Goal: Task Accomplishment & Management: Use online tool/utility

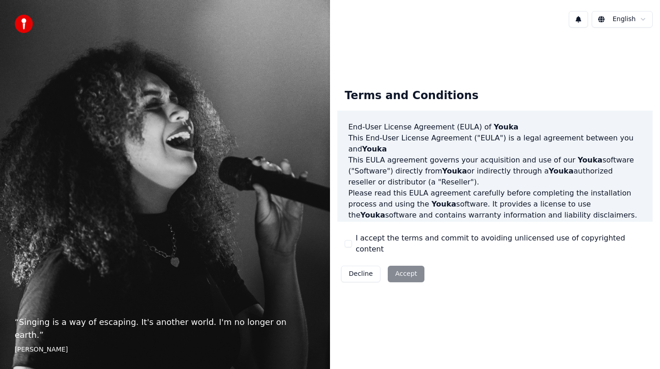
click at [352, 243] on button "I accept the terms and commit to avoiding unlicensed use of copyrighted content" at bounding box center [348, 243] width 7 height 7
click at [413, 270] on button "Accept" at bounding box center [406, 273] width 37 height 17
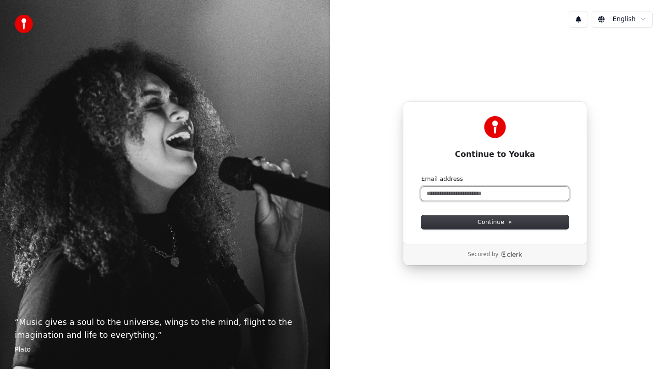
click at [497, 196] on input "Email address" at bounding box center [495, 194] width 148 height 14
click at [421, 175] on button "submit" at bounding box center [421, 175] width 0 height 0
type input "**********"
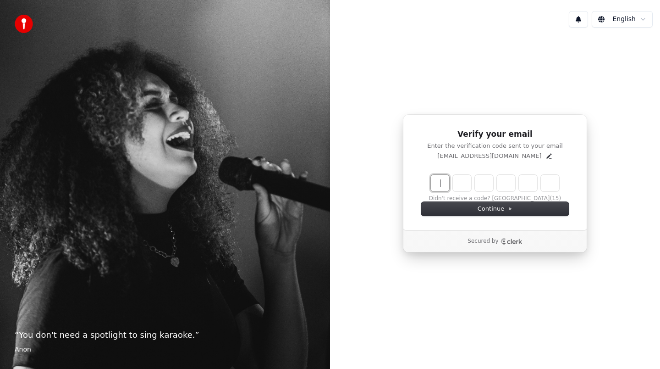
click at [442, 183] on input "Enter verification code" at bounding box center [504, 183] width 147 height 17
paste input "******"
type input "******"
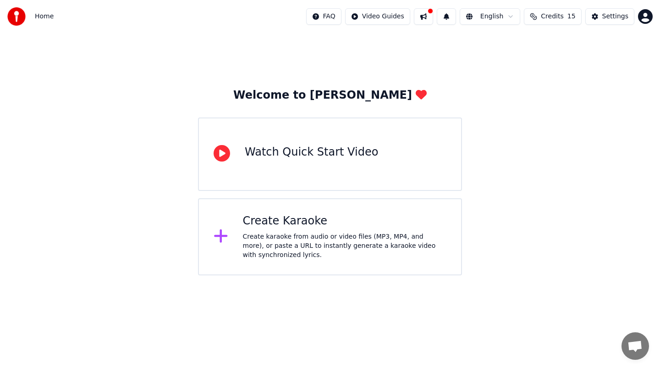
click at [222, 233] on icon at bounding box center [221, 235] width 15 height 17
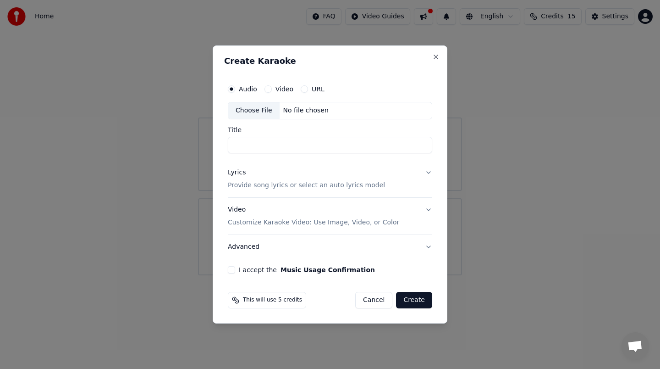
click at [329, 144] on input "Title" at bounding box center [330, 145] width 205 height 17
click at [232, 269] on button "I accept the Music Usage Confirmation" at bounding box center [231, 269] width 7 height 7
click at [306, 140] on input "Title" at bounding box center [330, 145] width 205 height 17
click at [285, 90] on label "Video" at bounding box center [285, 89] width 18 height 6
click at [272, 90] on button "Video" at bounding box center [268, 88] width 7 height 7
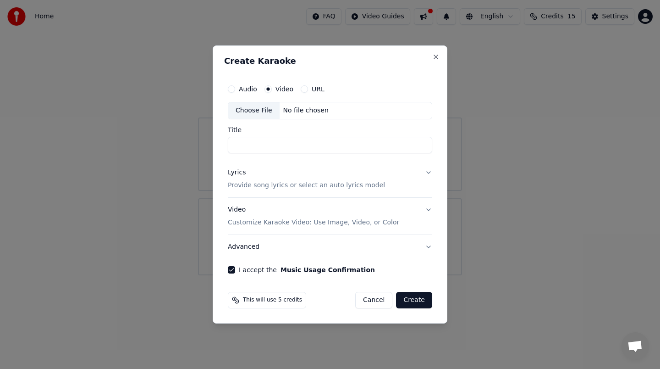
type button "video"
click at [268, 110] on div "Choose File" at bounding box center [253, 110] width 51 height 17
click at [282, 146] on input "Title" at bounding box center [330, 145] width 205 height 17
paste input "**********"
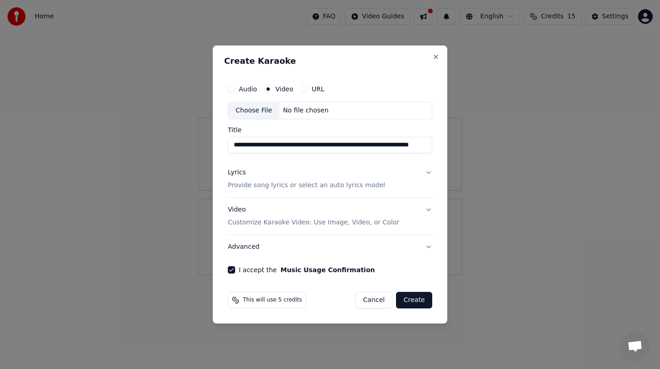
type input "**********"
click at [415, 305] on button "Create" at bounding box center [414, 300] width 36 height 17
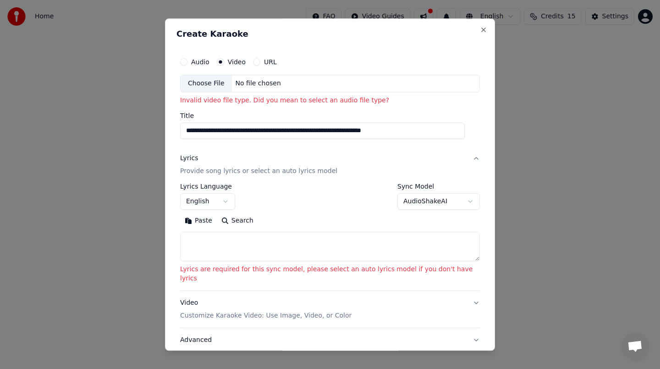
click at [219, 84] on div "Choose File" at bounding box center [206, 83] width 51 height 17
click at [220, 84] on div "Choose File" at bounding box center [206, 83] width 51 height 17
click at [260, 62] on button "URL" at bounding box center [256, 61] width 7 height 7
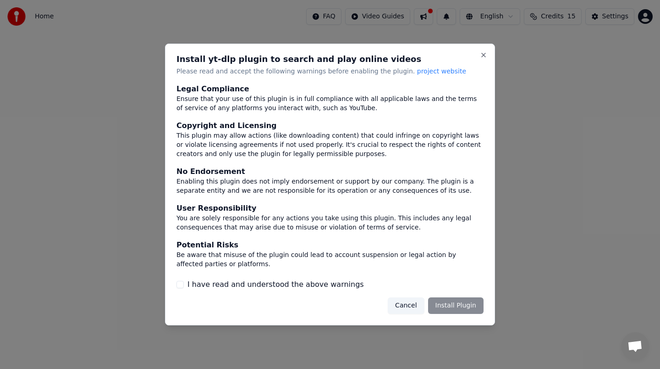
click at [448, 305] on div "Cancel Install Plugin" at bounding box center [436, 305] width 96 height 17
click at [460, 311] on div "Cancel Install Plugin" at bounding box center [436, 305] width 96 height 17
click at [415, 302] on button "Cancel" at bounding box center [406, 305] width 36 height 17
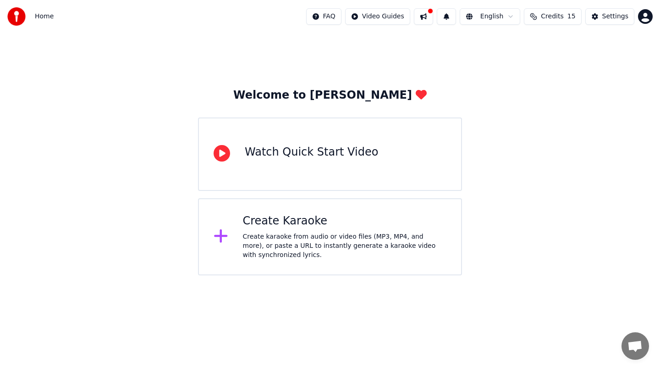
click at [240, 225] on div "Create Karaoke Create karaoke from audio or video files (MP3, MP4, and more), o…" at bounding box center [330, 236] width 264 height 77
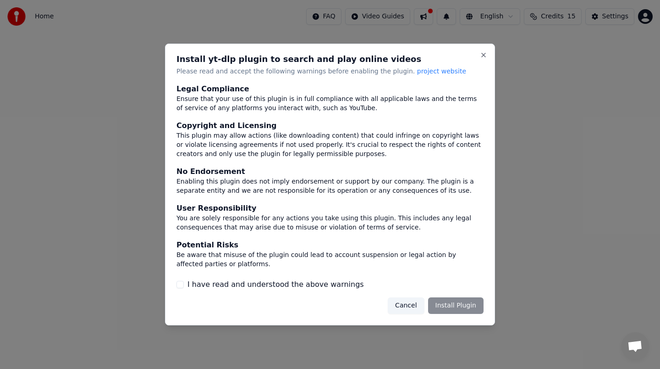
click at [455, 309] on div "Cancel Install Plugin" at bounding box center [436, 305] width 96 height 17
click at [421, 306] on button "Cancel" at bounding box center [406, 305] width 36 height 17
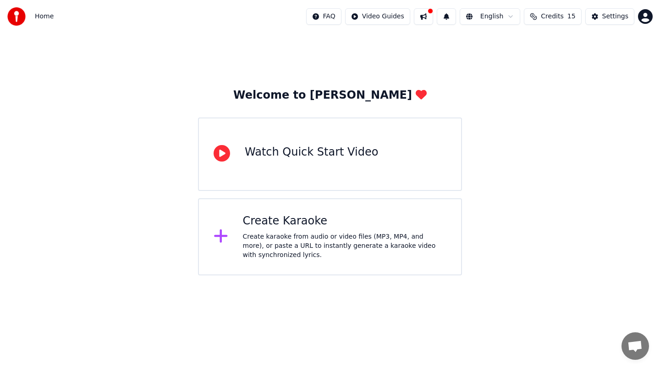
click at [229, 234] on div at bounding box center [225, 236] width 22 height 18
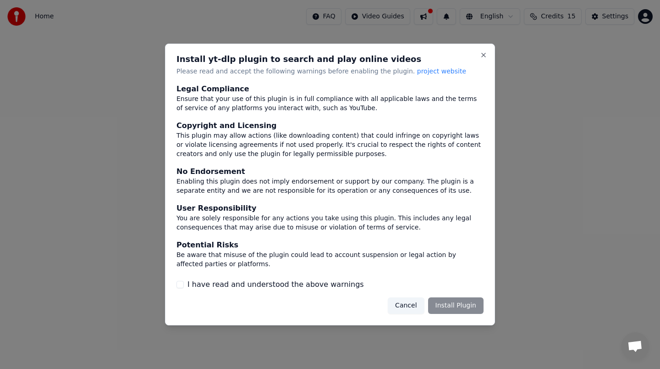
click at [335, 283] on label "I have read and understood the above warnings" at bounding box center [276, 284] width 177 height 11
click at [184, 283] on button "I have read and understood the above warnings" at bounding box center [180, 284] width 7 height 7
click at [481, 310] on button "Install Plugin" at bounding box center [455, 305] width 55 height 17
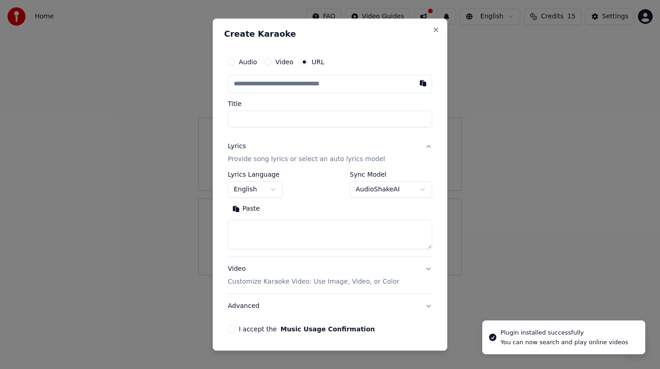
click at [361, 87] on input "text" at bounding box center [330, 84] width 205 height 18
type input "**********"
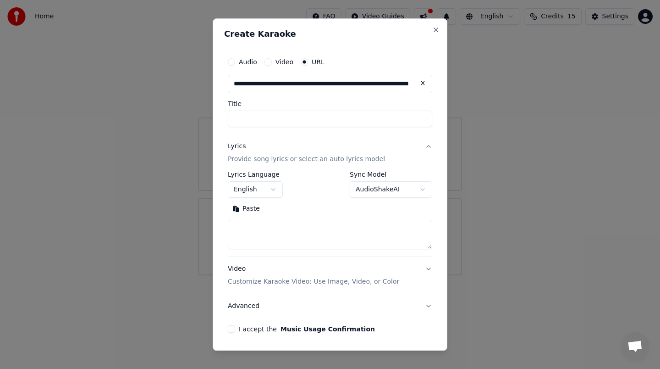
type input "**********"
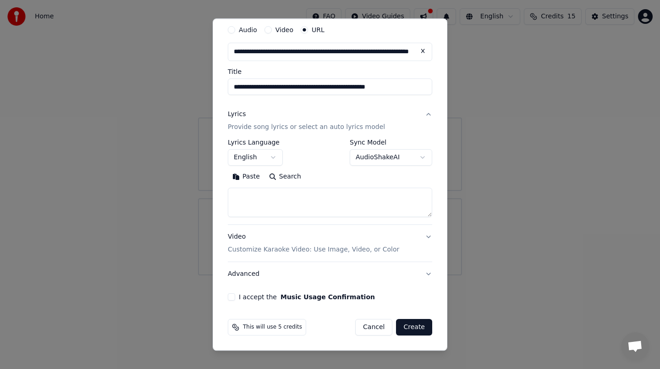
type input "**********"
click at [232, 295] on button "I accept the Music Usage Confirmation" at bounding box center [231, 296] width 7 height 7
click at [413, 326] on button "Create" at bounding box center [414, 327] width 36 height 17
type input "**********"
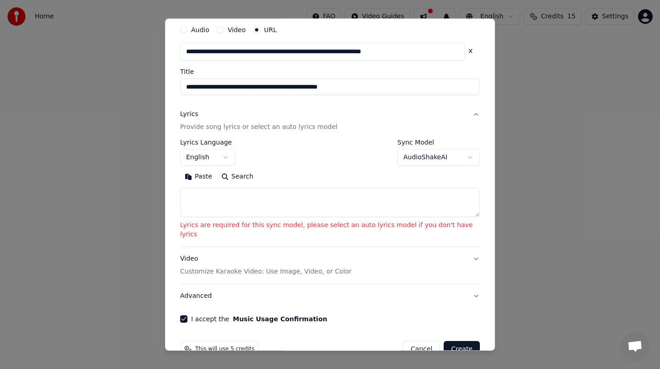
click at [363, 197] on textarea at bounding box center [330, 202] width 300 height 29
click at [235, 156] on button "English" at bounding box center [207, 157] width 55 height 17
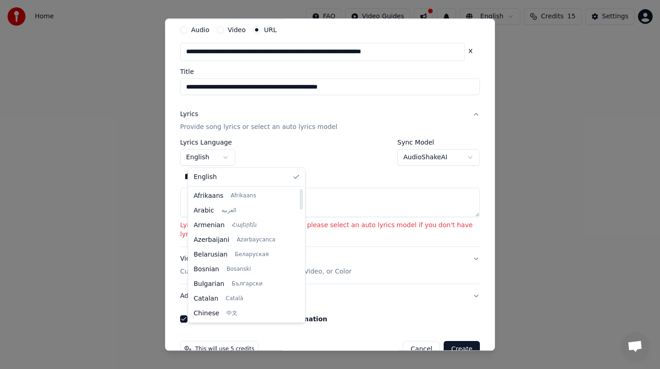
click at [445, 156] on body "**********" at bounding box center [330, 137] width 660 height 275
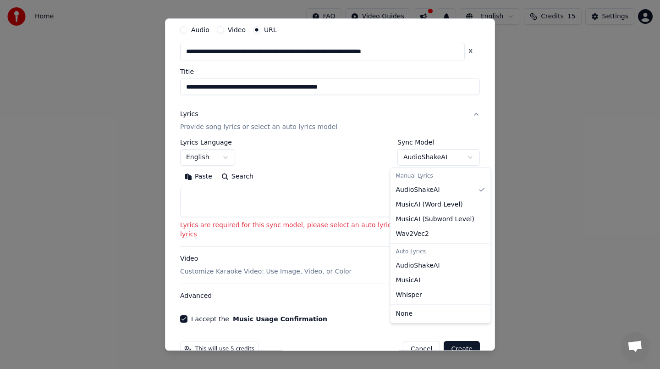
click at [469, 156] on body "**********" at bounding box center [330, 137] width 660 height 275
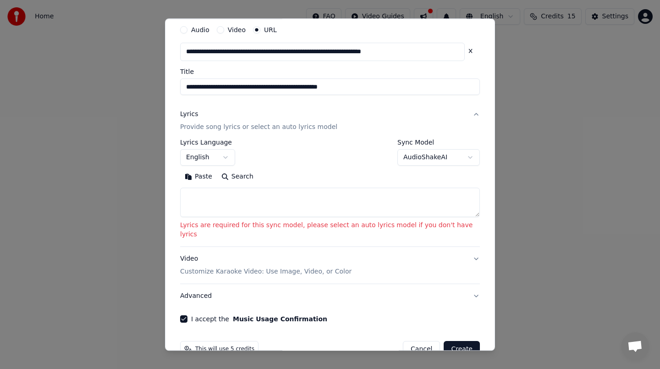
click at [371, 156] on body "**********" at bounding box center [330, 137] width 660 height 275
click at [459, 341] on button "Create" at bounding box center [462, 349] width 36 height 17
click at [212, 195] on textarea at bounding box center [330, 202] width 300 height 29
click at [229, 175] on button "Search" at bounding box center [237, 176] width 41 height 15
click at [234, 175] on button "Search" at bounding box center [237, 176] width 41 height 15
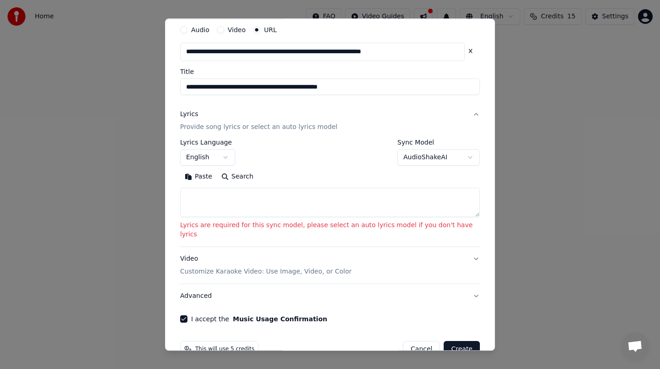
click at [229, 156] on button "English" at bounding box center [207, 157] width 55 height 17
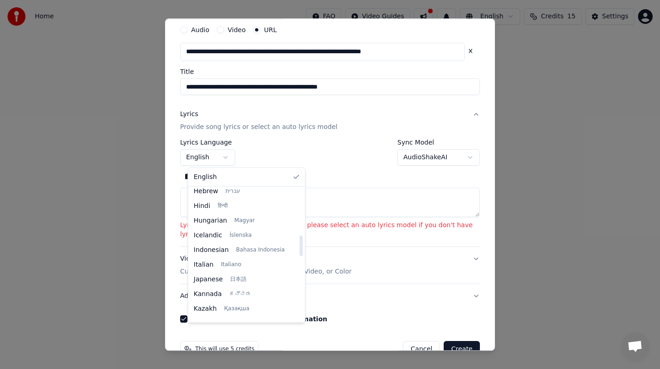
scroll to position [297, 0]
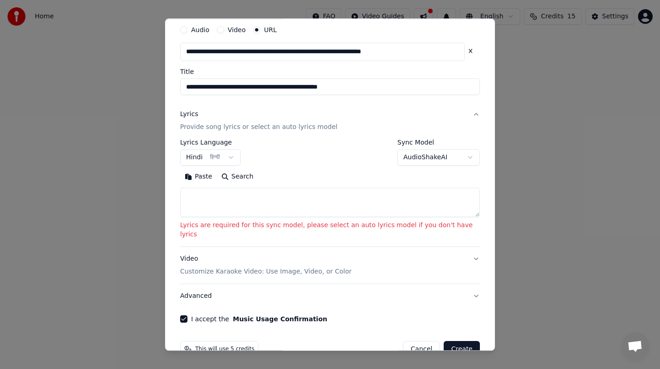
click at [230, 198] on textarea at bounding box center [330, 202] width 300 height 29
click at [453, 341] on button "Create" at bounding box center [462, 349] width 36 height 17
click at [454, 342] on button "Create" at bounding box center [462, 349] width 36 height 17
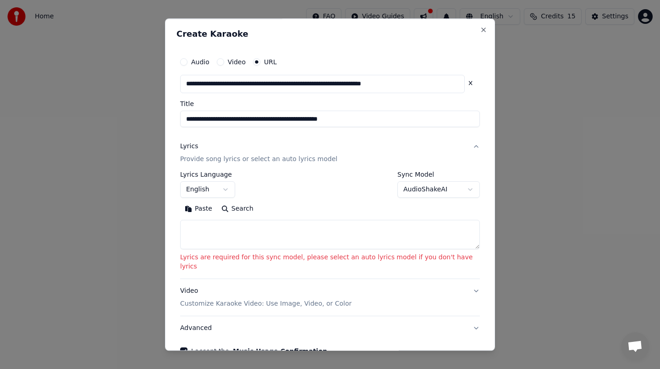
scroll to position [45, 0]
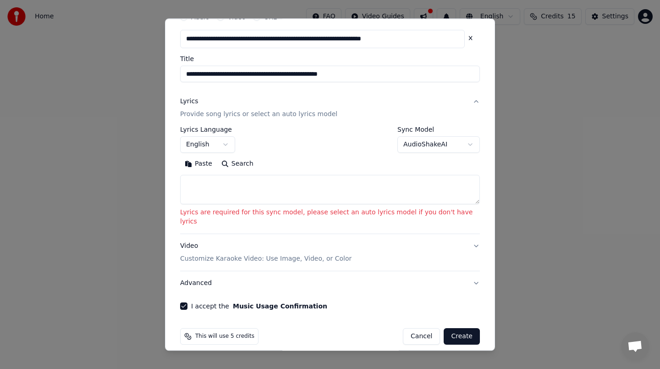
click at [204, 149] on button "English" at bounding box center [207, 144] width 55 height 17
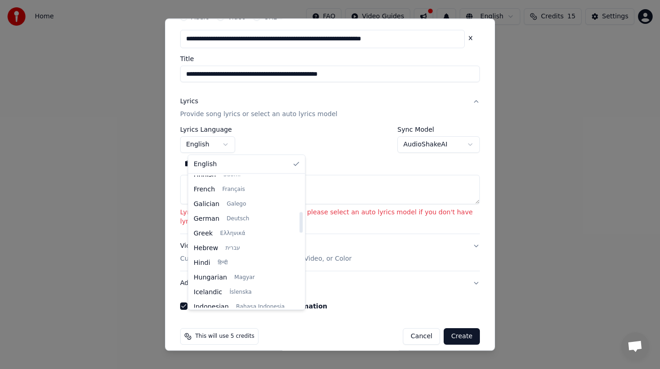
scroll to position [230, 0]
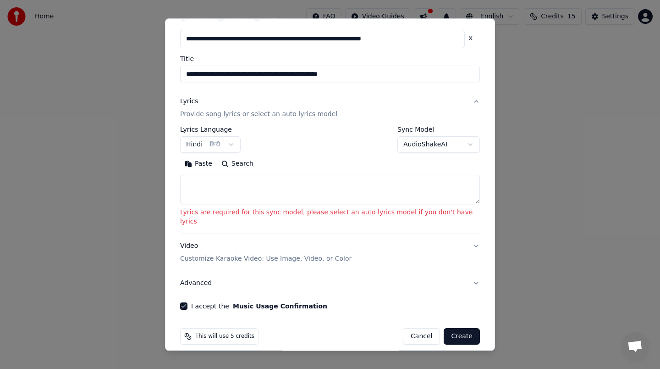
click at [452, 331] on button "Create" at bounding box center [462, 336] width 36 height 17
select select "**"
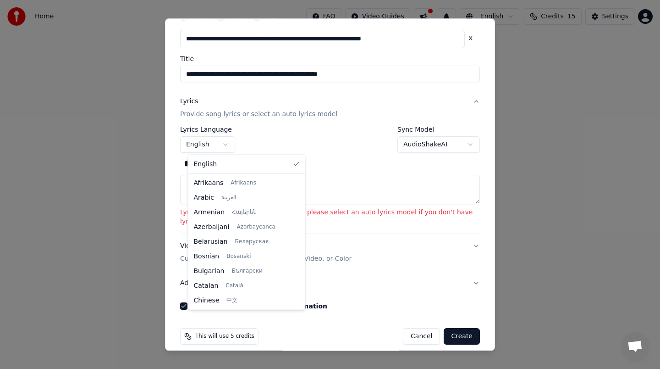
click at [235, 143] on body "**********" at bounding box center [330, 137] width 660 height 275
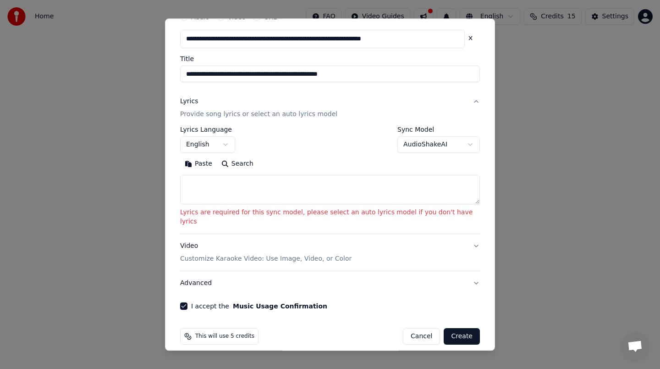
click at [463, 329] on button "Create" at bounding box center [462, 336] width 36 height 17
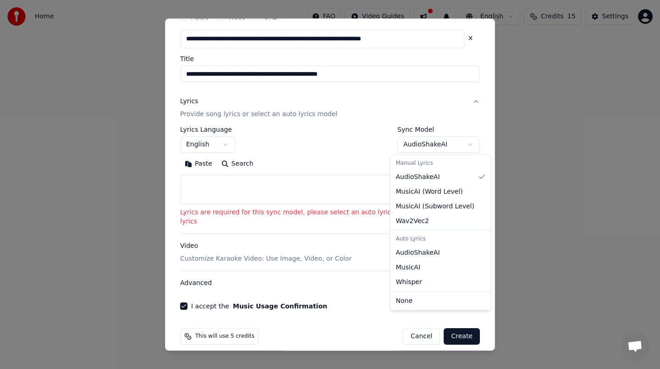
click at [434, 141] on body "**********" at bounding box center [330, 137] width 660 height 275
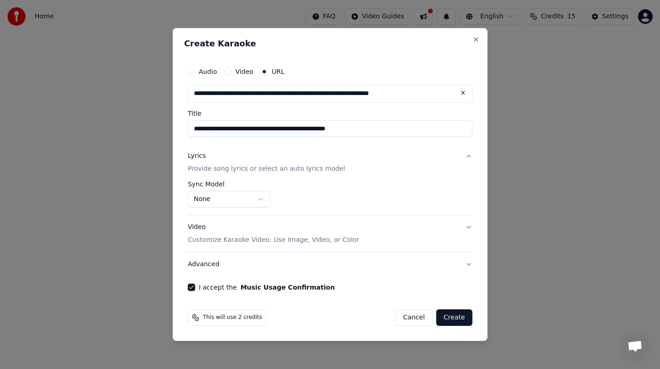
scroll to position [0, 0]
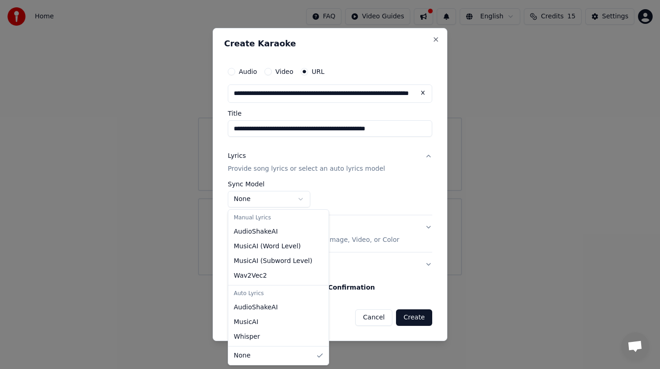
click at [289, 197] on body "**********" at bounding box center [330, 137] width 660 height 275
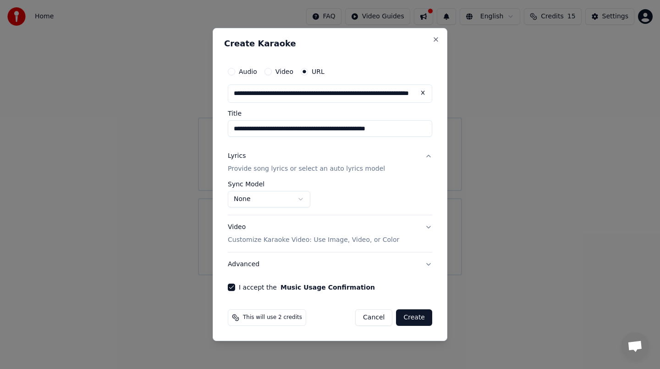
click at [289, 197] on body "**********" at bounding box center [330, 137] width 660 height 275
click at [293, 201] on body "**********" at bounding box center [330, 137] width 660 height 275
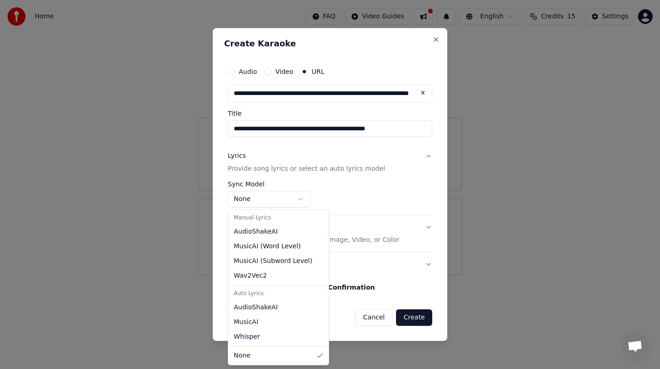
select select "**********"
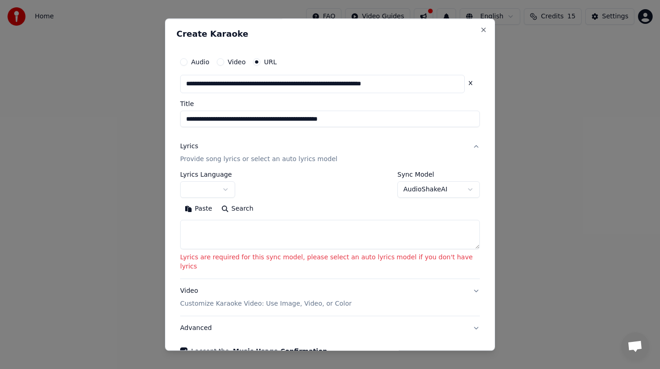
click at [226, 188] on body "**********" at bounding box center [330, 137] width 660 height 275
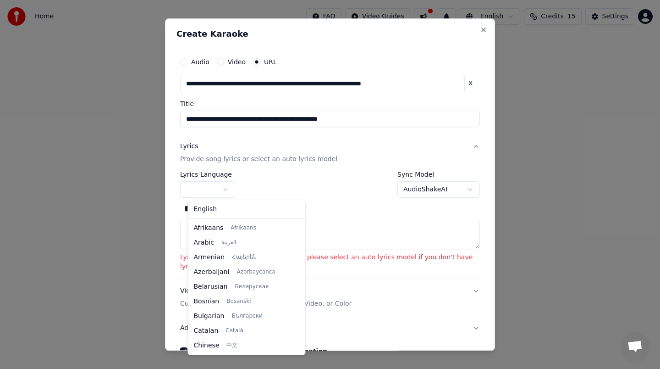
select select "**"
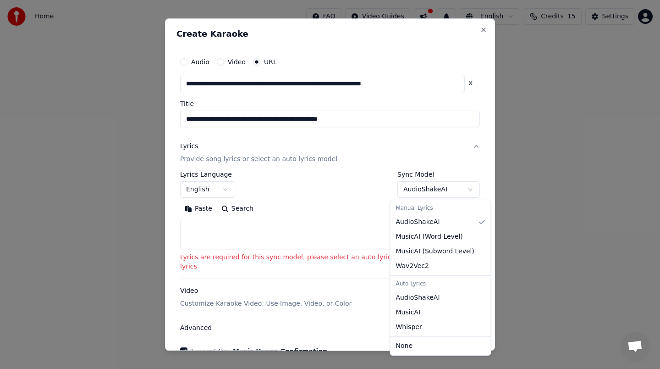
click at [418, 189] on body "**********" at bounding box center [330, 137] width 660 height 275
select select "****"
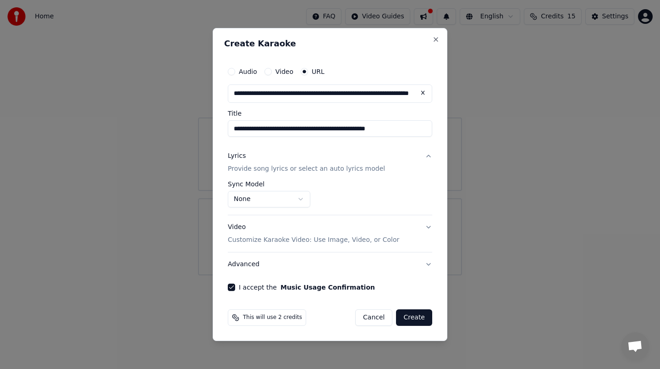
click at [423, 320] on button "Create" at bounding box center [414, 317] width 36 height 17
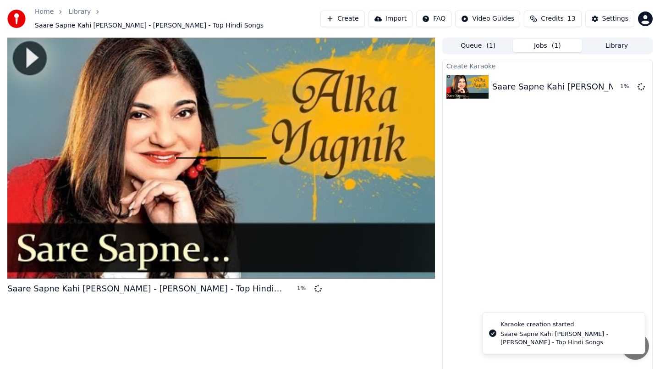
click at [527, 324] on div "Karaoke creation started" at bounding box center [569, 324] width 137 height 9
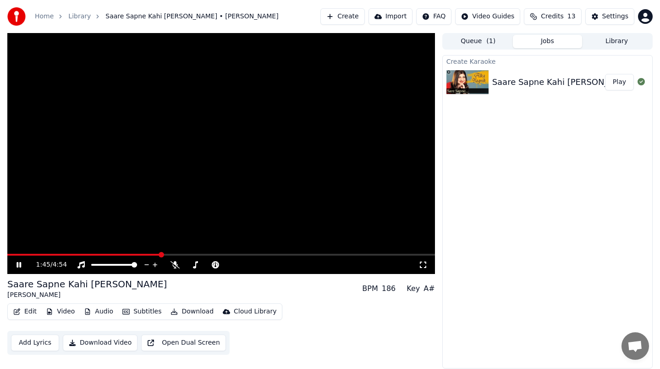
click at [52, 254] on span at bounding box center [83, 255] width 153 height 2
click at [14, 253] on video at bounding box center [221, 153] width 428 height 241
click at [19, 256] on div "0:33 / 4:54" at bounding box center [221, 264] width 428 height 18
click at [14, 254] on span at bounding box center [31, 255] width 49 height 2
click at [138, 313] on button "Subtitles" at bounding box center [142, 311] width 46 height 13
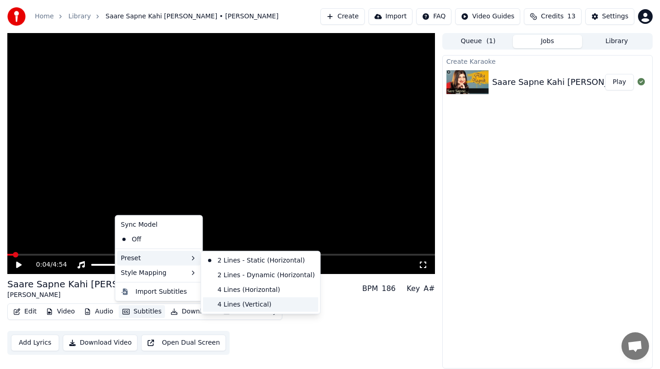
click at [227, 302] on div "4 Lines (Vertical)" at bounding box center [261, 304] width 116 height 15
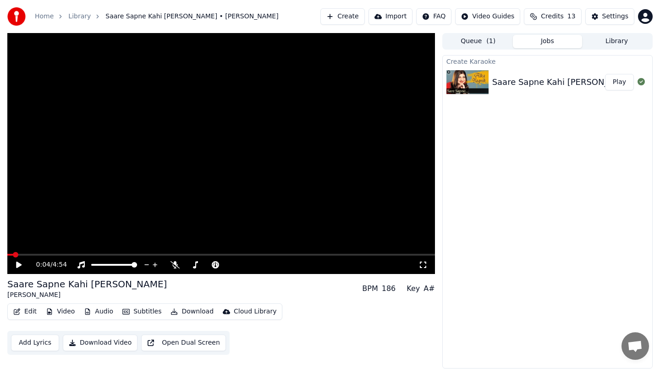
click at [20, 265] on icon at bounding box center [19, 264] width 6 height 6
click at [39, 256] on div "0:04 / 4:54" at bounding box center [221, 264] width 428 height 18
click at [39, 254] on span at bounding box center [221, 255] width 428 height 2
click at [65, 254] on span at bounding box center [221, 255] width 428 height 2
click at [87, 254] on span at bounding box center [221, 255] width 428 height 2
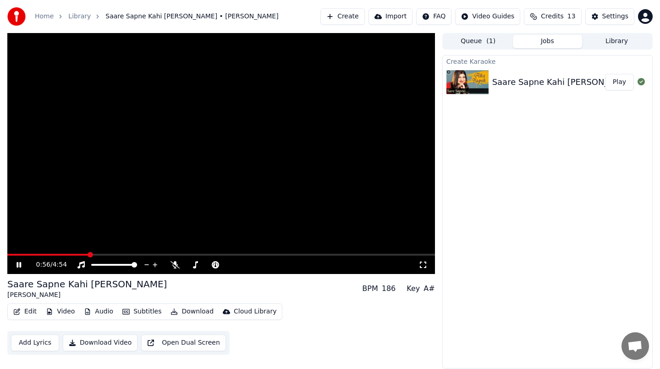
click at [114, 254] on span at bounding box center [221, 255] width 428 height 2
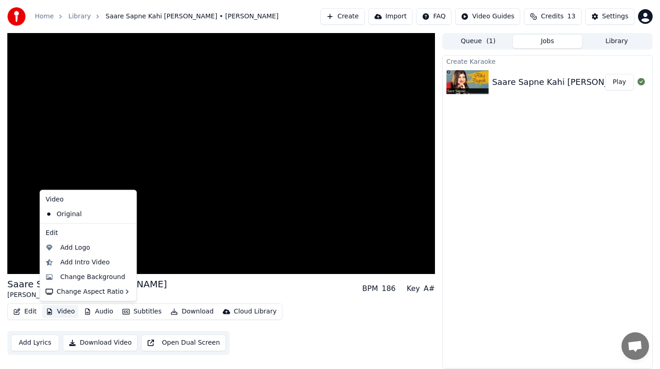
click at [58, 309] on button "Video" at bounding box center [60, 311] width 36 height 13
click at [178, 221] on video at bounding box center [221, 153] width 428 height 241
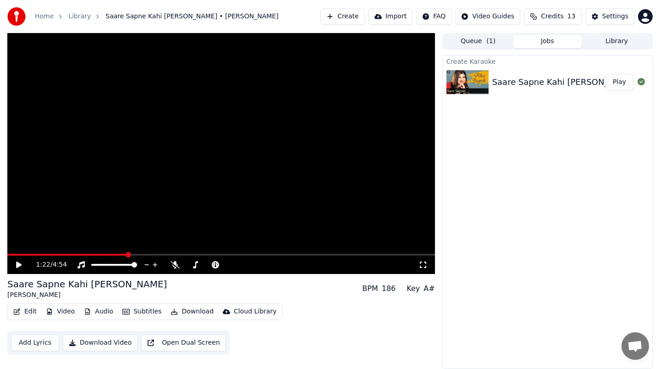
click at [16, 266] on icon at bounding box center [26, 264] width 22 height 7
click at [163, 255] on div "1:23 / 4:54" at bounding box center [221, 264] width 428 height 18
click at [162, 253] on video at bounding box center [221, 153] width 428 height 241
click at [165, 254] on span at bounding box center [221, 255] width 428 height 2
click at [20, 265] on icon at bounding box center [19, 264] width 6 height 6
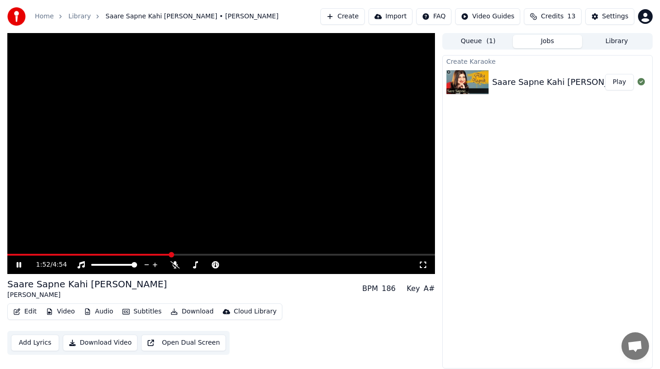
click at [67, 310] on button "Video" at bounding box center [60, 311] width 36 height 13
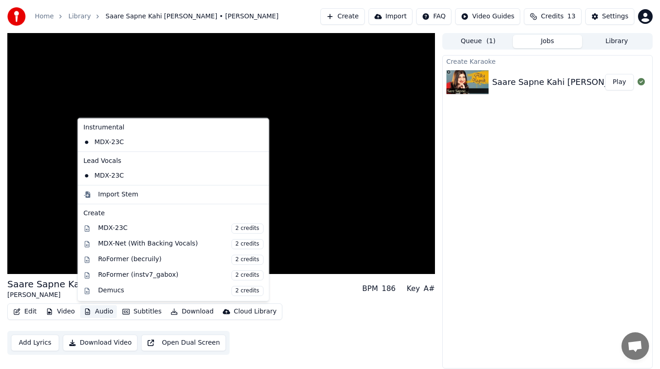
click at [105, 309] on button "Audio" at bounding box center [98, 311] width 37 height 13
click at [105, 312] on button "Audio" at bounding box center [98, 311] width 37 height 13
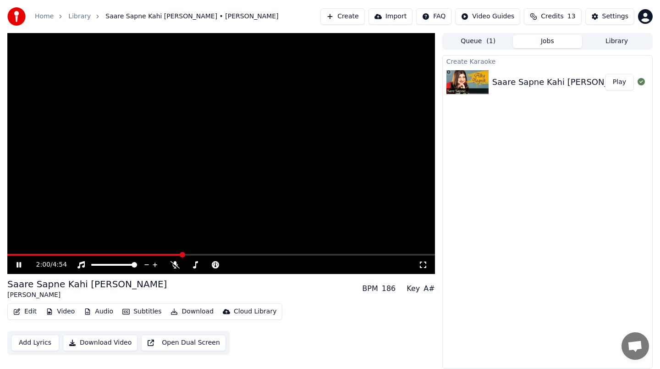
click at [333, 232] on video at bounding box center [221, 153] width 428 height 241
click at [138, 312] on button "Subtitles" at bounding box center [142, 311] width 46 height 13
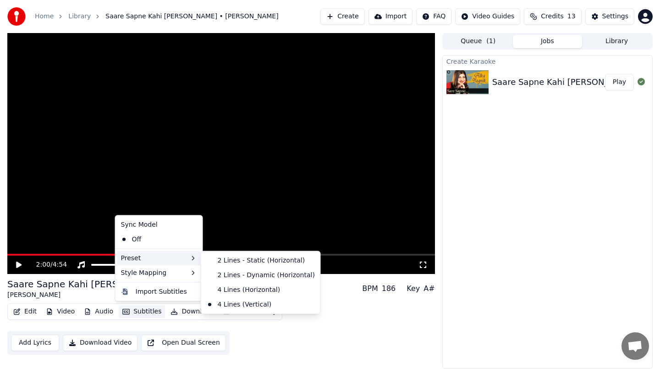
click at [195, 260] on icon at bounding box center [193, 257] width 7 height 7
click at [166, 238] on div "Off" at bounding box center [158, 239] width 83 height 15
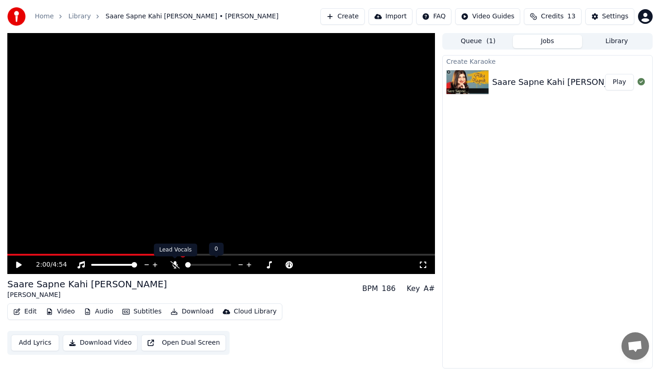
click at [171, 264] on icon at bounding box center [175, 264] width 9 height 7
click at [184, 309] on button "Download" at bounding box center [192, 311] width 50 height 13
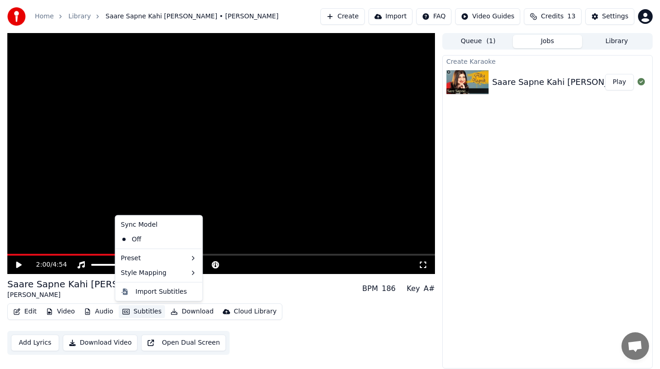
click at [160, 307] on button "Subtitles" at bounding box center [142, 311] width 46 height 13
click at [152, 313] on button "Subtitles" at bounding box center [142, 311] width 46 height 13
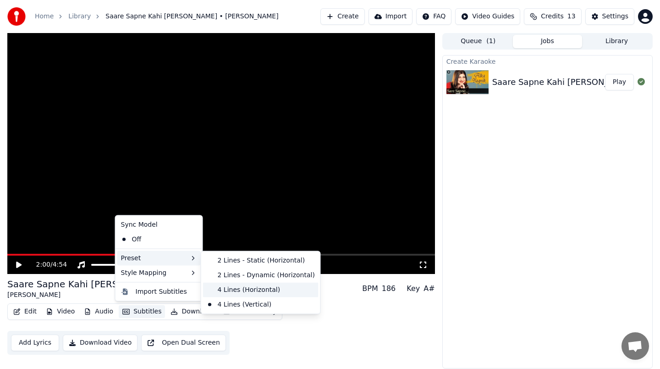
click at [222, 286] on div "4 Lines (Horizontal)" at bounding box center [261, 289] width 116 height 15
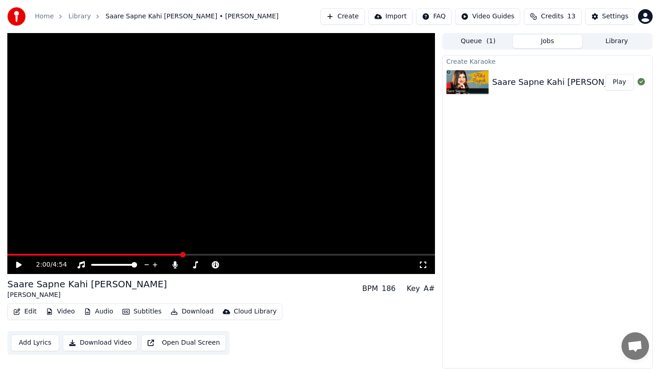
click at [16, 265] on icon at bounding box center [19, 264] width 6 height 6
click at [146, 311] on button "Subtitles" at bounding box center [142, 311] width 46 height 13
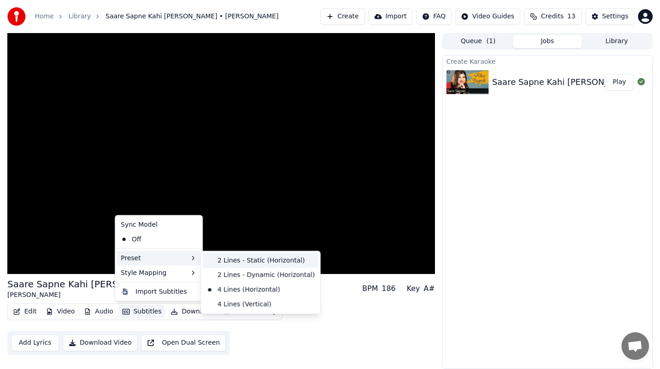
click at [219, 258] on div "2 Lines - Static (Horizontal)" at bounding box center [261, 260] width 116 height 15
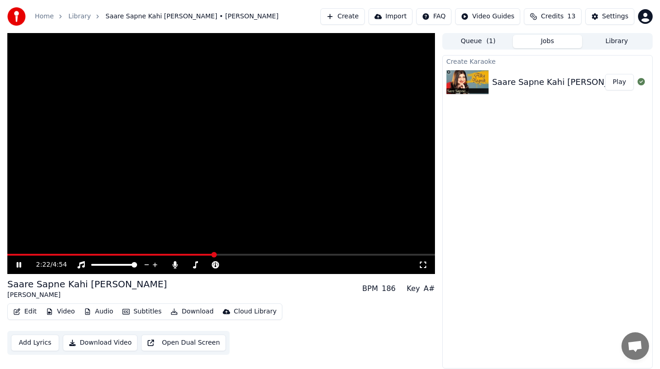
click at [143, 311] on button "Subtitles" at bounding box center [142, 311] width 46 height 13
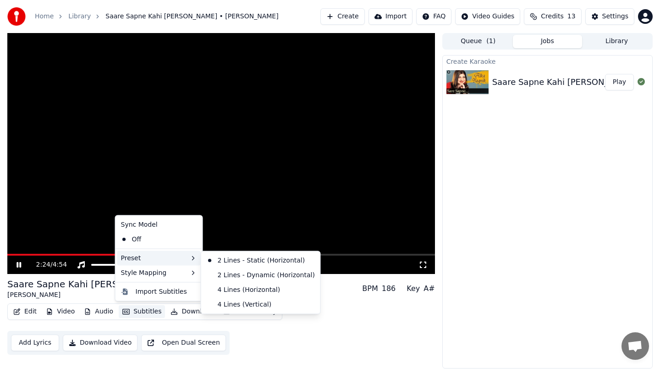
click at [175, 261] on div "Preset" at bounding box center [158, 257] width 83 height 15
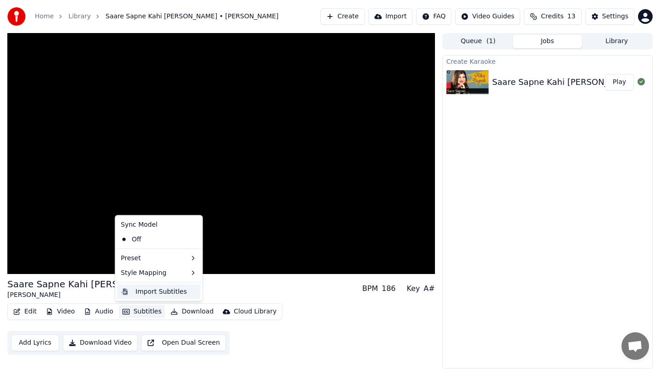
click at [173, 298] on div "Import Subtitles" at bounding box center [158, 291] width 83 height 15
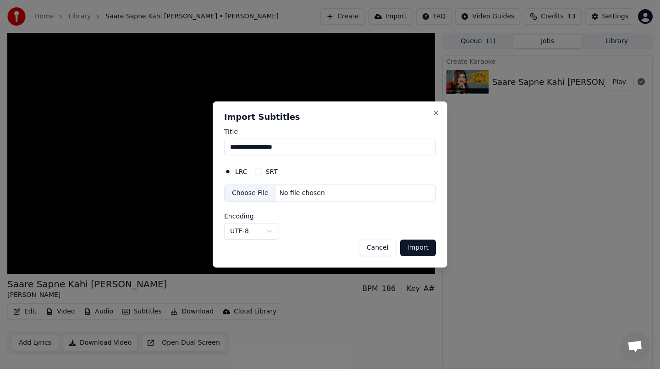
click at [425, 252] on button "Import" at bounding box center [418, 247] width 36 height 17
click at [418, 246] on button "Import" at bounding box center [418, 247] width 36 height 17
click at [381, 252] on button "Cancel" at bounding box center [377, 247] width 37 height 17
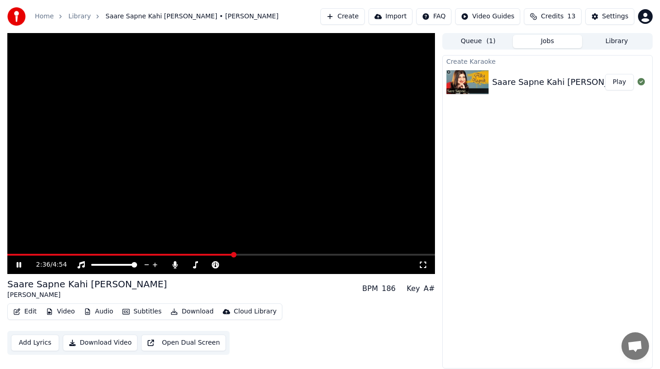
click at [245, 250] on video at bounding box center [221, 153] width 428 height 241
click at [243, 257] on div "2:36 / 4:54" at bounding box center [221, 264] width 428 height 18
click at [248, 254] on span at bounding box center [221, 255] width 428 height 2
click at [16, 268] on div "2:46 / 4:54" at bounding box center [221, 264] width 420 height 9
click at [22, 265] on icon at bounding box center [26, 264] width 22 height 7
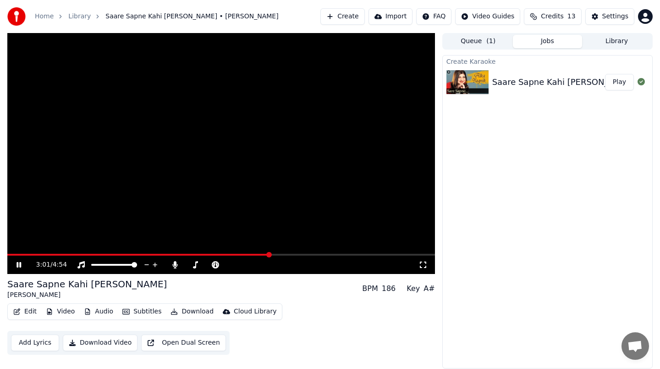
click at [22, 265] on icon at bounding box center [26, 264] width 22 height 7
